Goal: Task Accomplishment & Management: Manage account settings

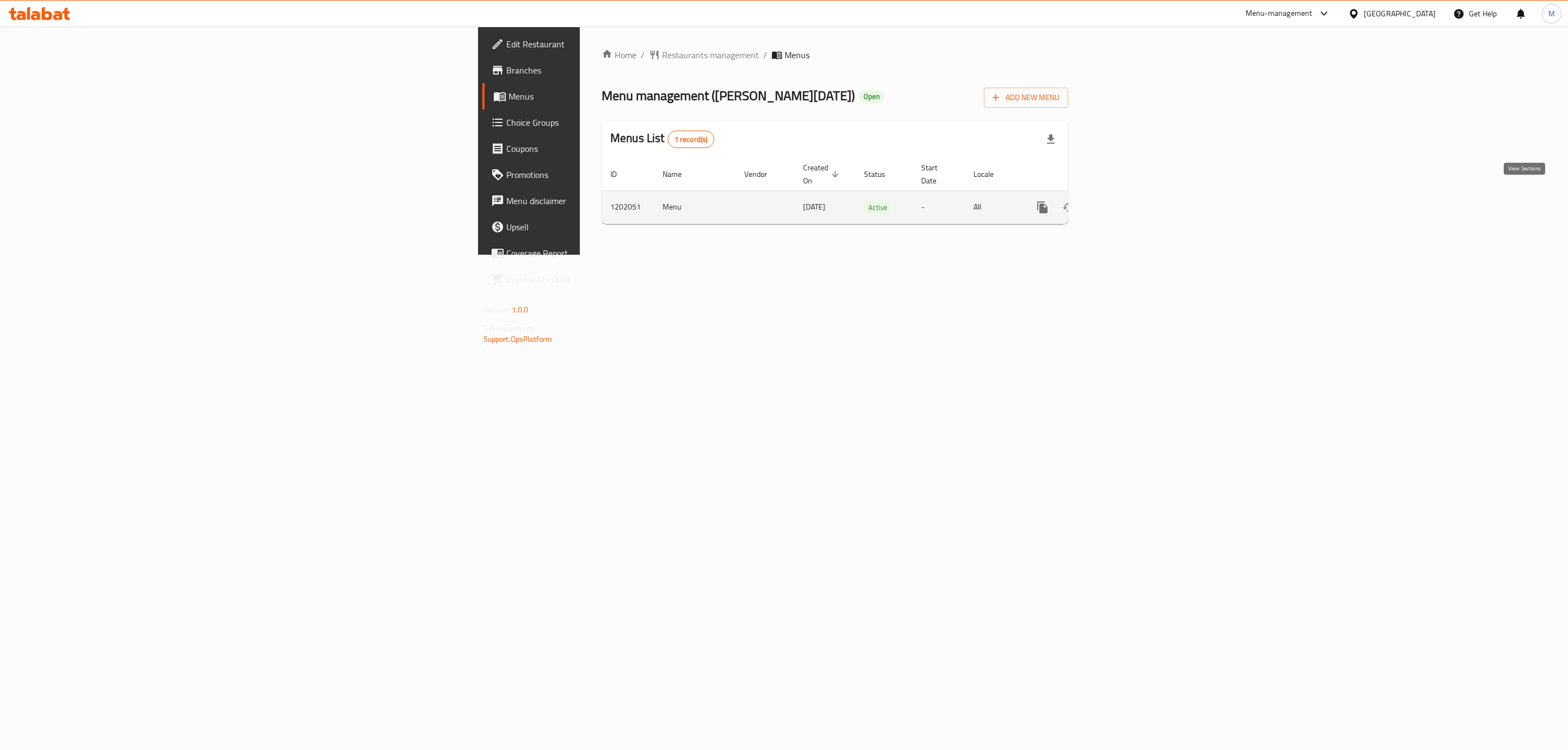
click at [1127, 201] on icon "enhanced table" at bounding box center [1121, 207] width 13 height 13
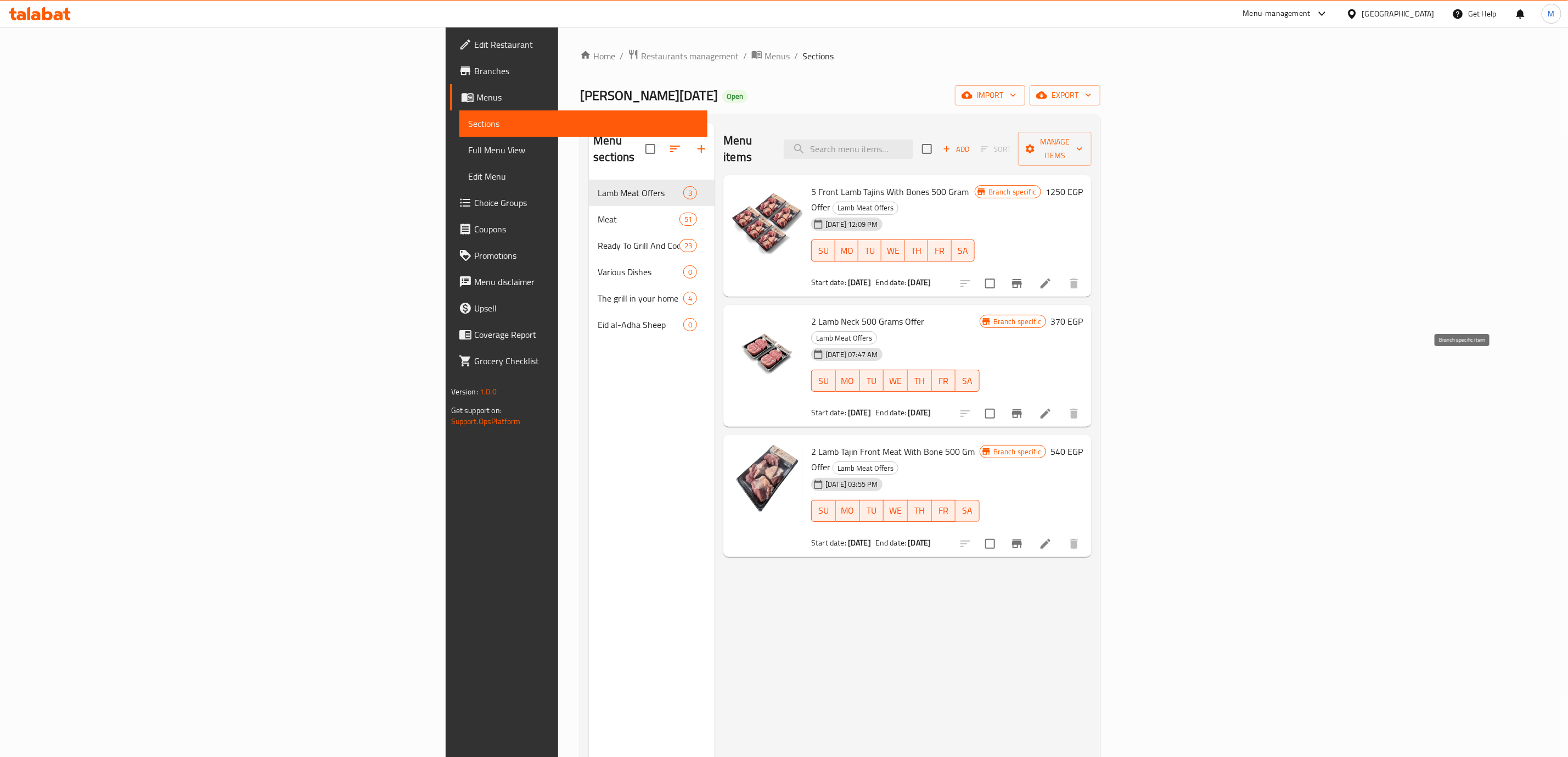
click at [1022, 409] on icon "Branch-specific-item" at bounding box center [1017, 414] width 10 height 9
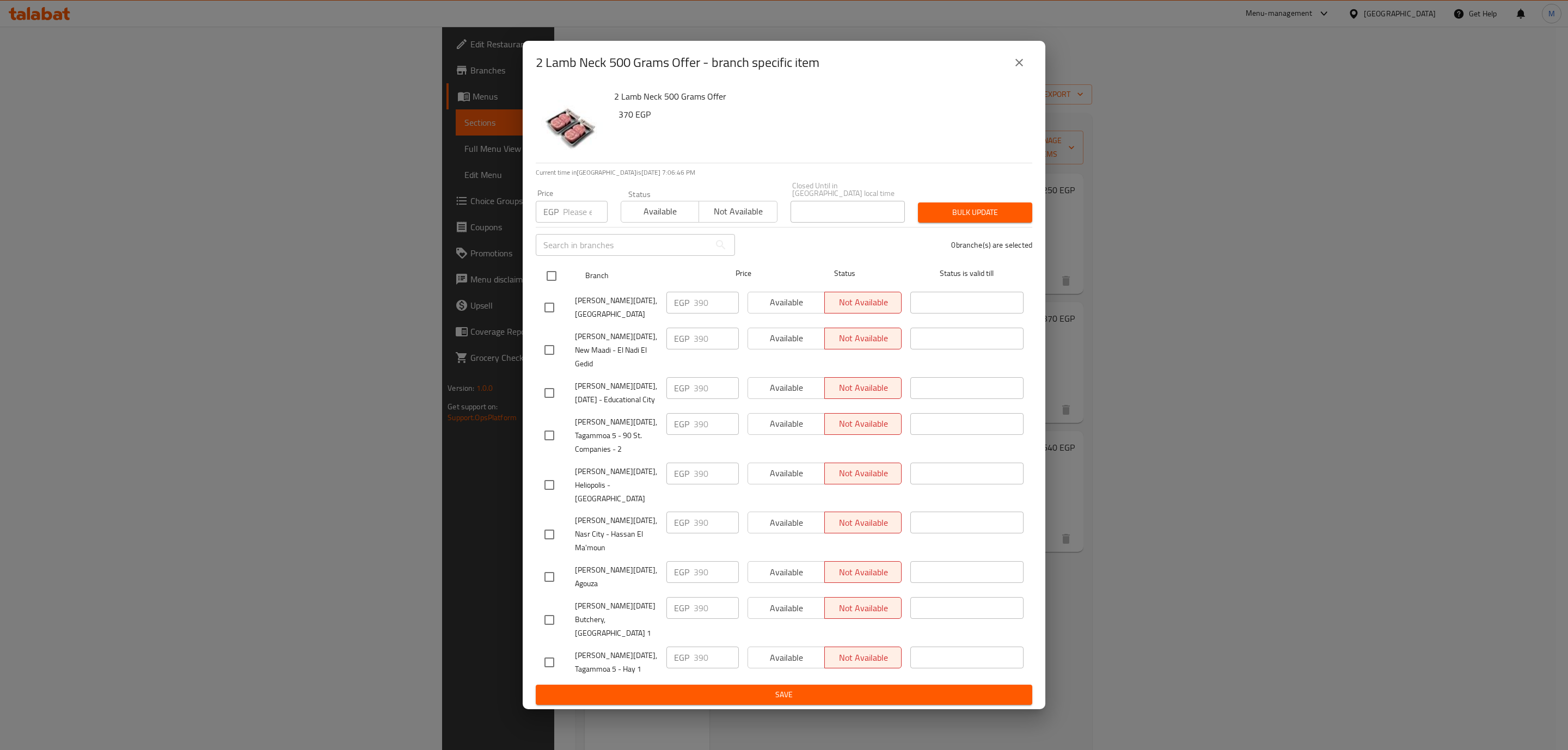
click at [557, 287] on input "checkbox" at bounding box center [551, 276] width 23 height 23
checkbox input "true"
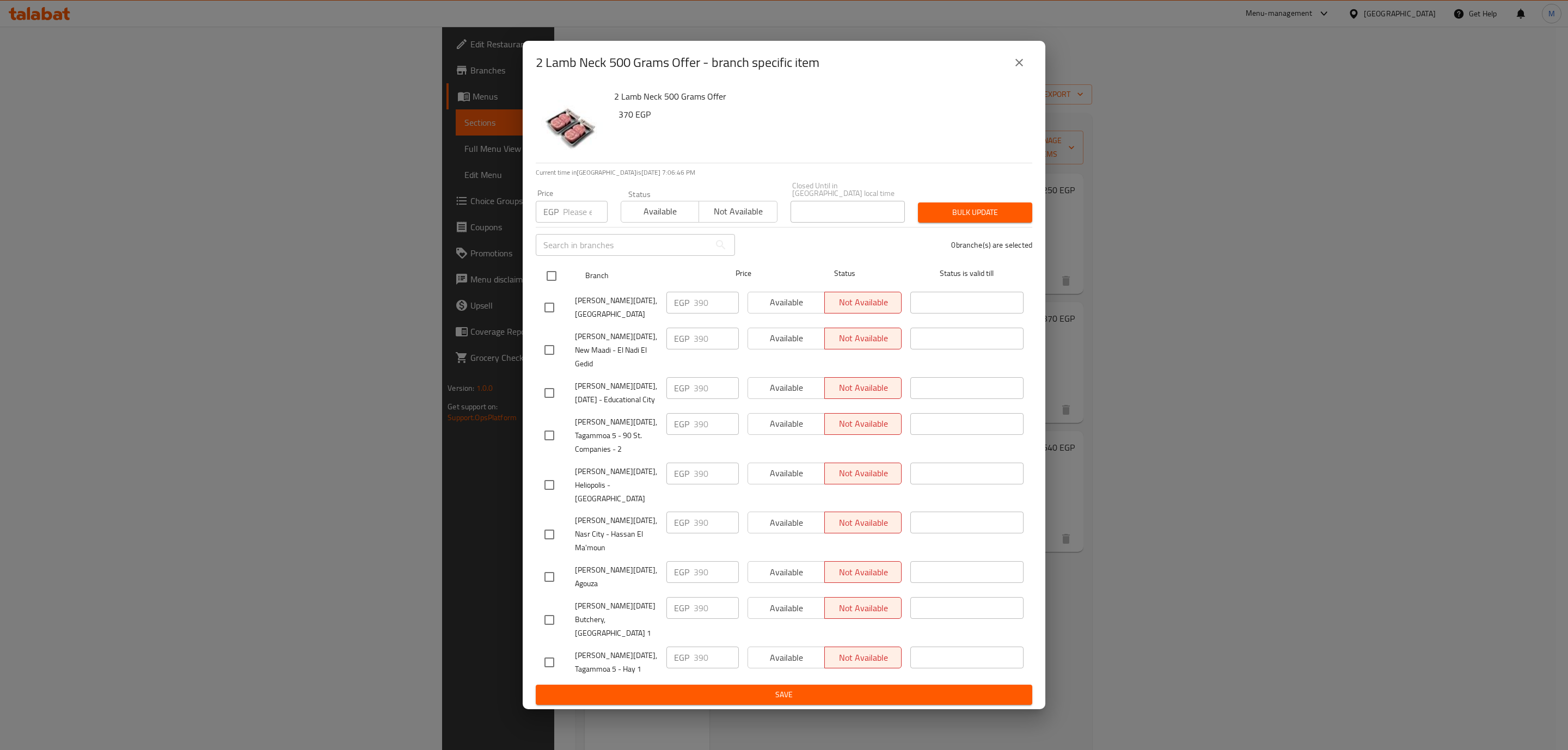
checkbox input "true"
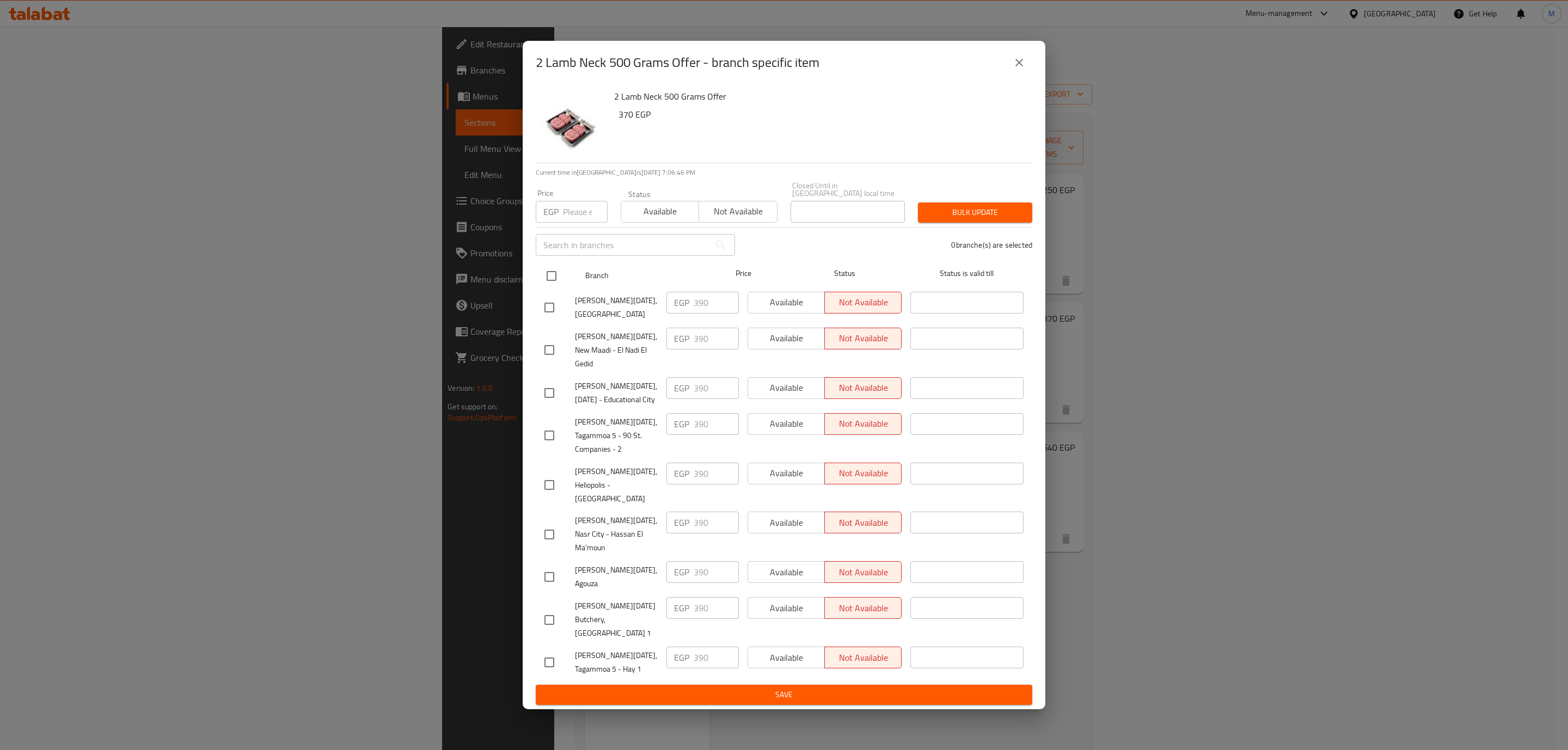
checkbox input "true"
click at [663, 219] on span "Available" at bounding box center [660, 211] width 69 height 16
click at [984, 219] on span "Bulk update" at bounding box center [975, 212] width 97 height 14
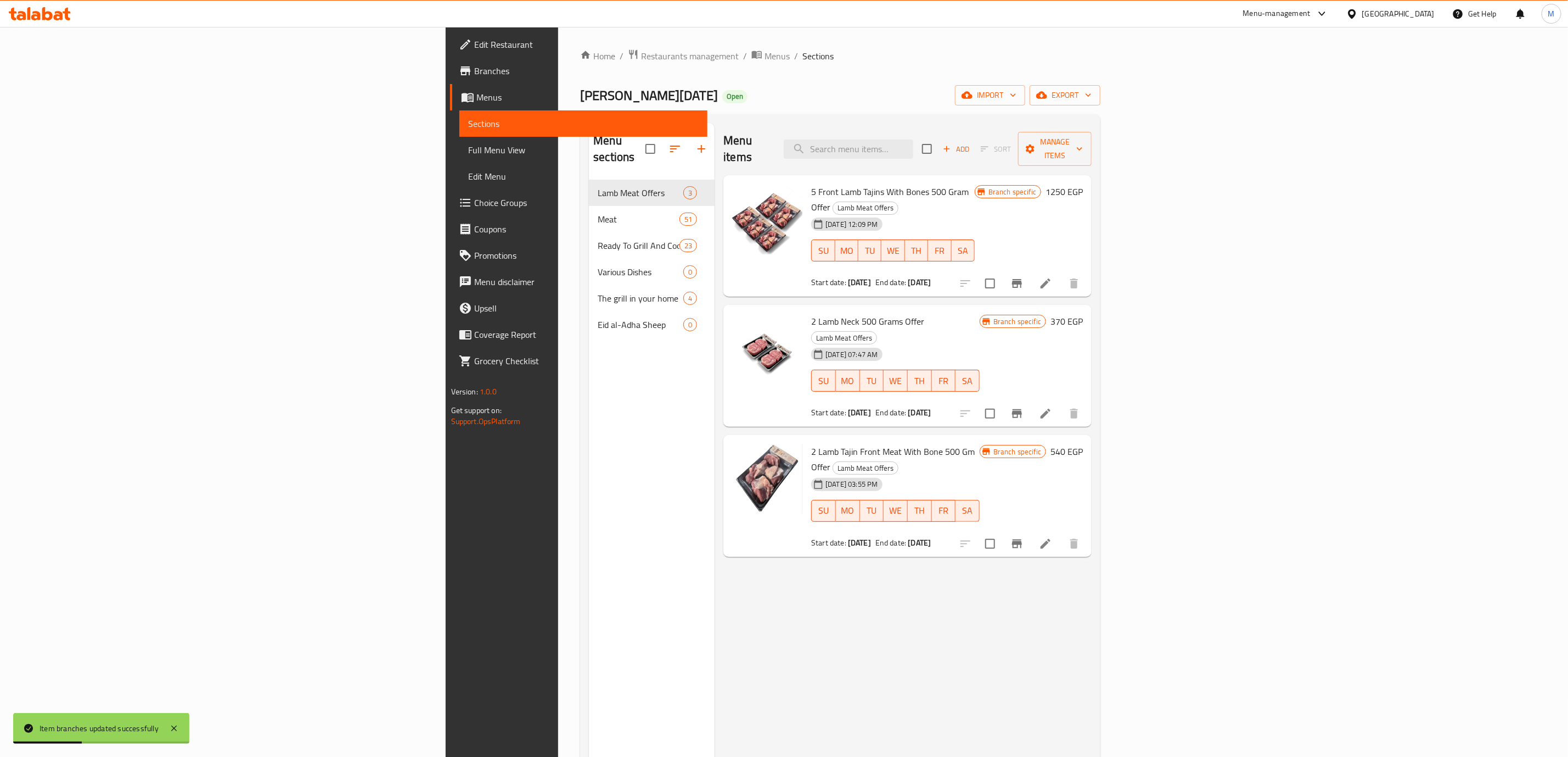
click at [1083, 314] on h6 "370 EGP" at bounding box center [1066, 321] width 32 height 15
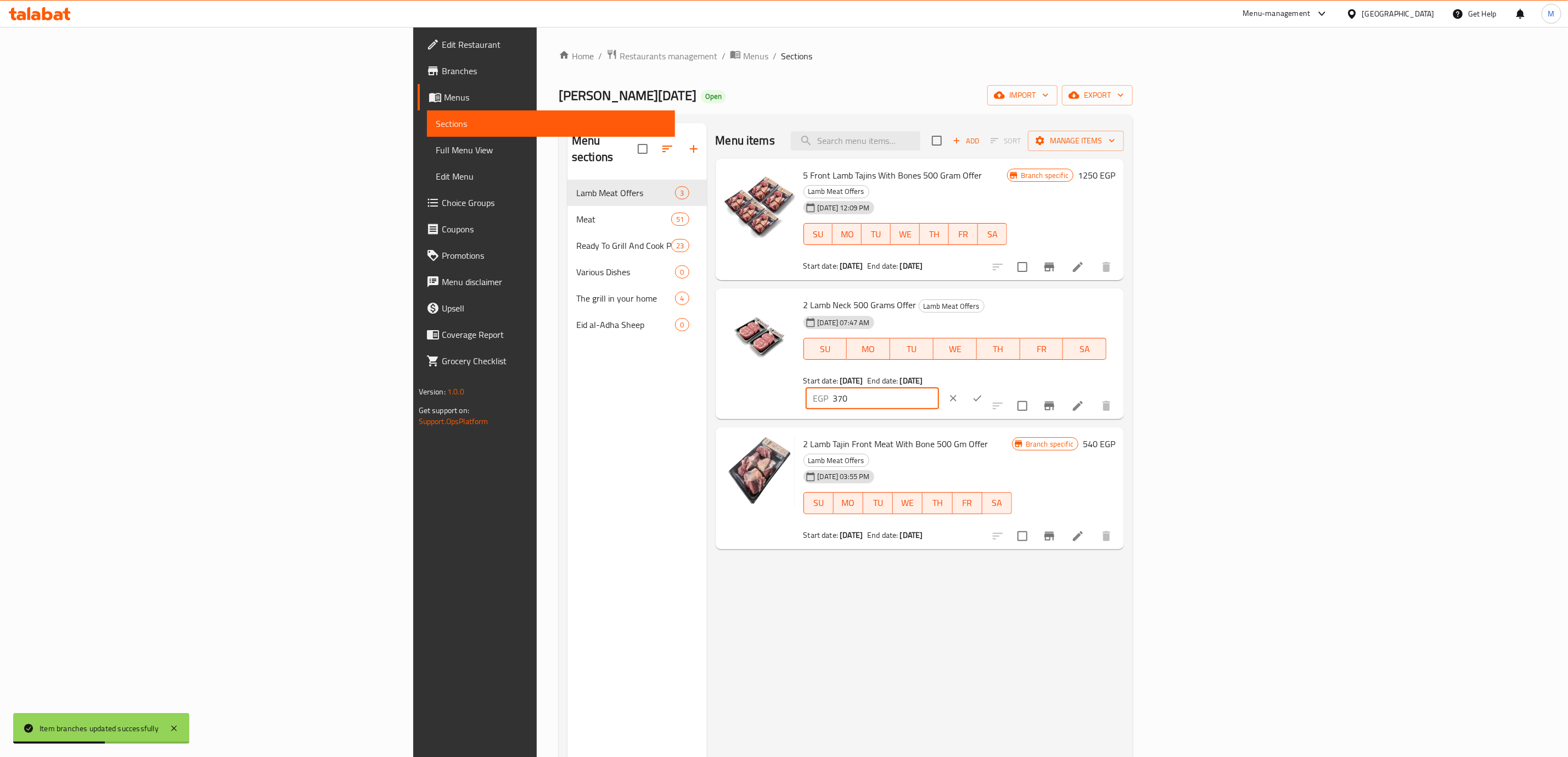
drag, startPoint x: 1421, startPoint y: 292, endPoint x: 1357, endPoint y: 295, distance: 64.1
click at [939, 387] on div "EGP 370 ​" at bounding box center [872, 398] width 133 height 22
type input "390"
click at [983, 393] on icon "ok" at bounding box center [977, 398] width 11 height 11
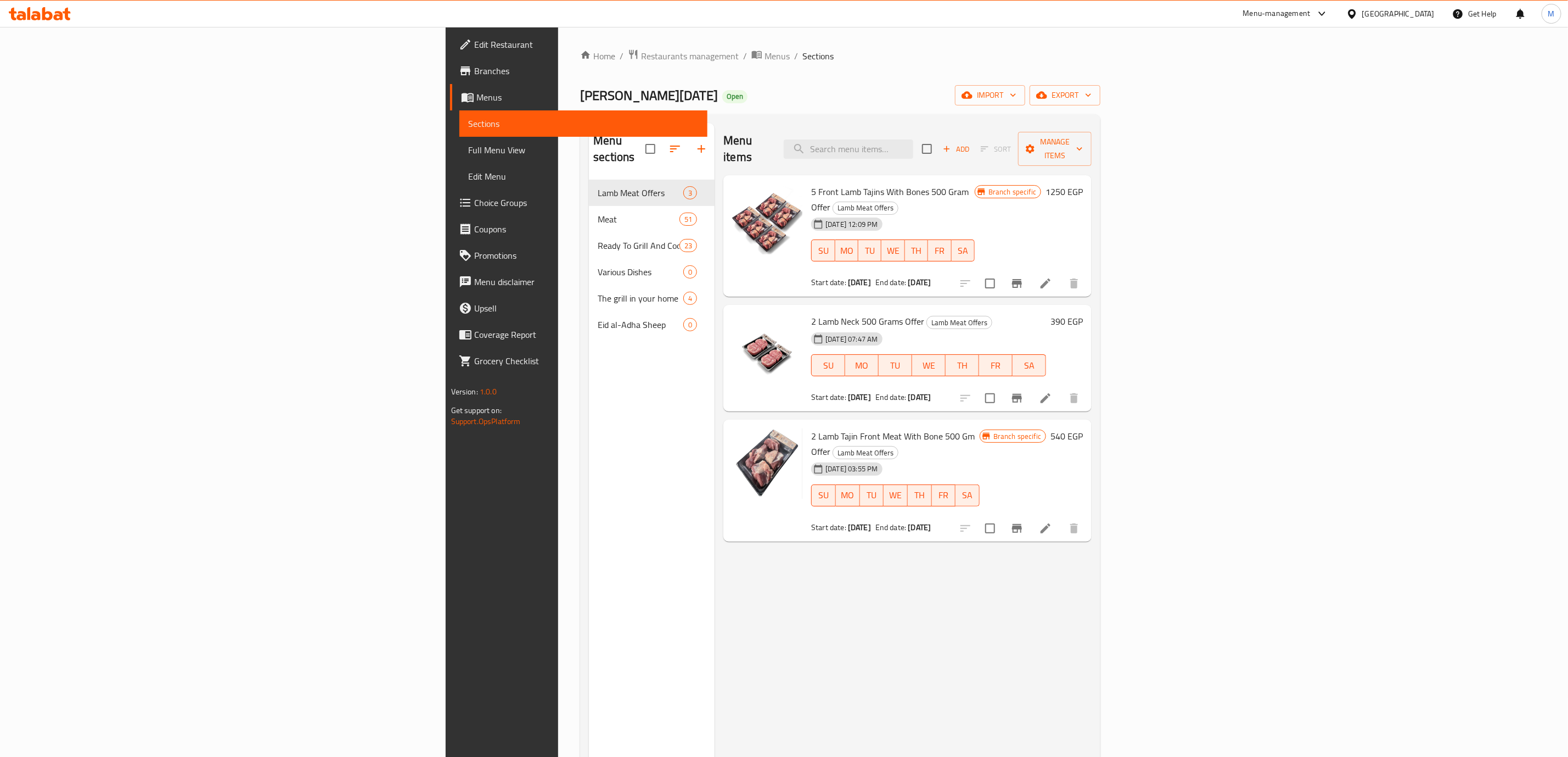
click at [1028, 501] on div "Menu items Add Sort Manage items 5 Front Lamb Tajins With Bones 500 Gram Offer …" at bounding box center [903, 502] width 377 height 757
